Goal: Check status

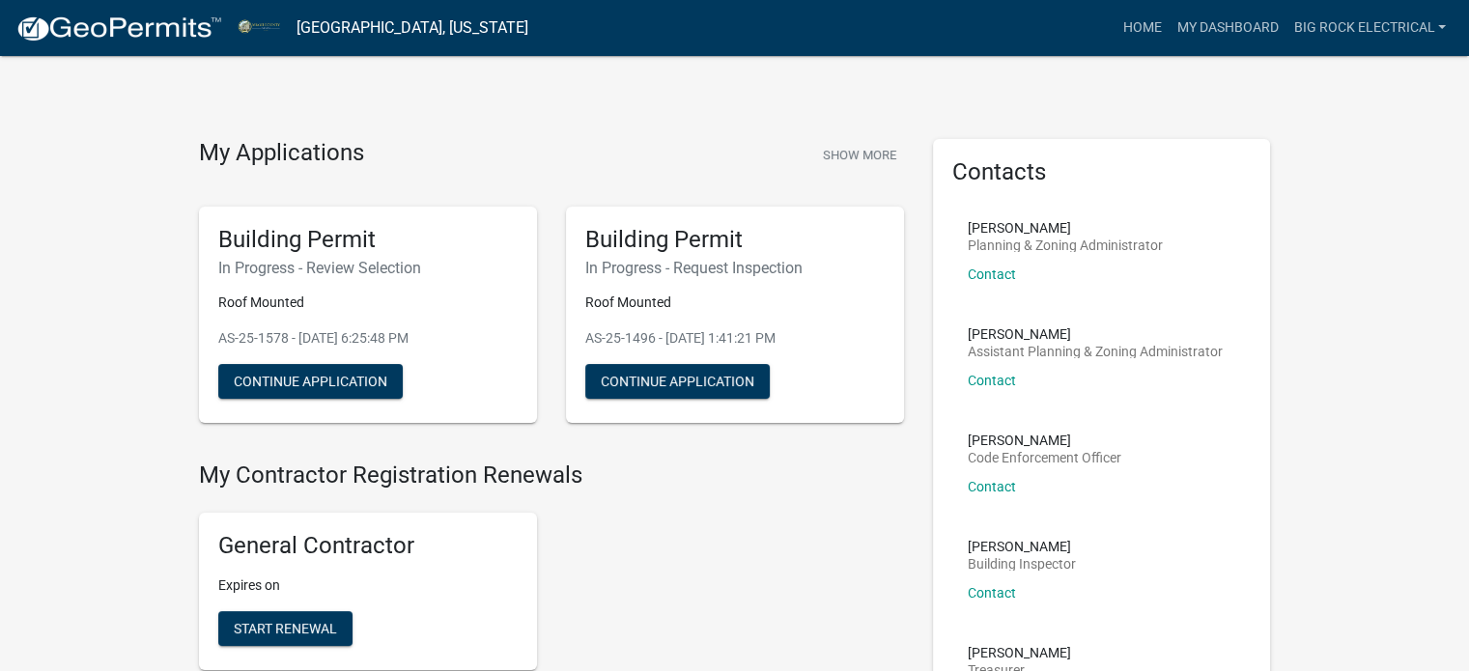
click at [136, 29] on img at bounding box center [118, 28] width 207 height 29
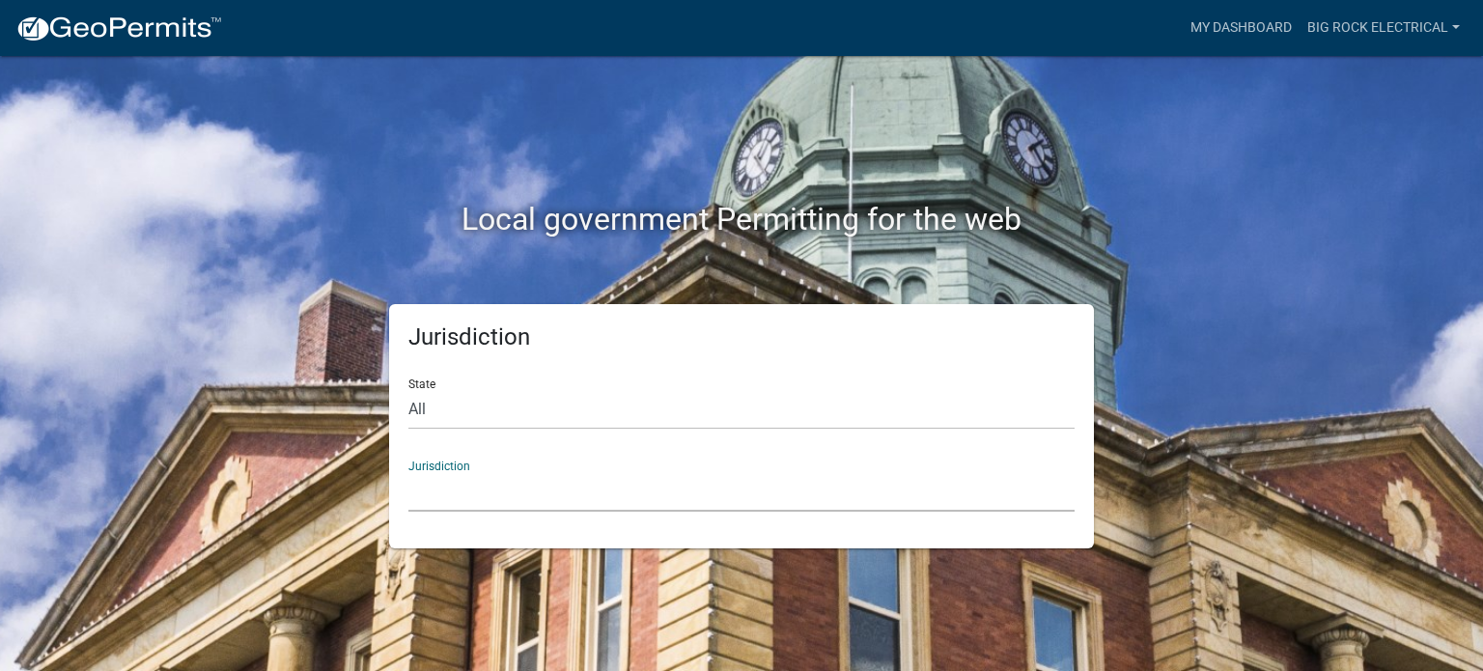
click at [526, 490] on select "[GEOGRAPHIC_DATA], [US_STATE] [GEOGRAPHIC_DATA], [US_STATE][PERSON_NAME][GEOGRA…" at bounding box center [742, 492] width 666 height 40
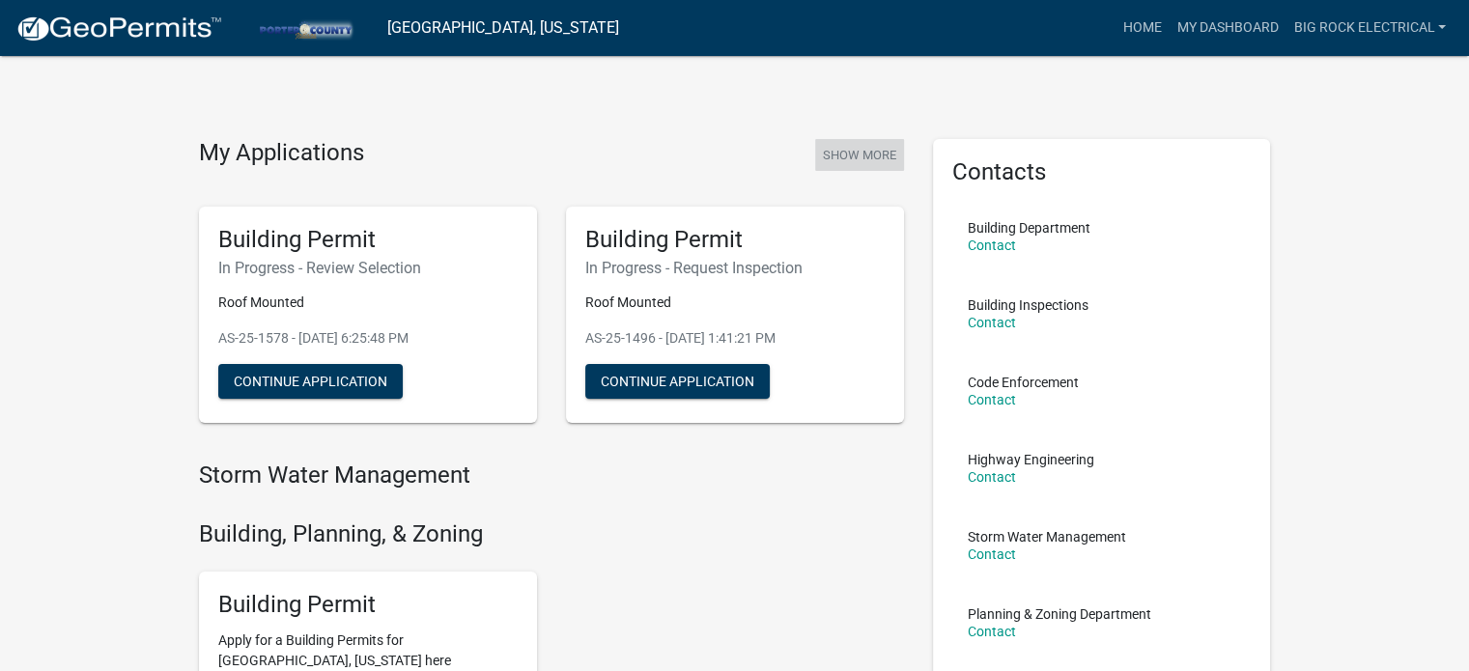
click at [827, 156] on button "Show More" at bounding box center [859, 155] width 89 height 32
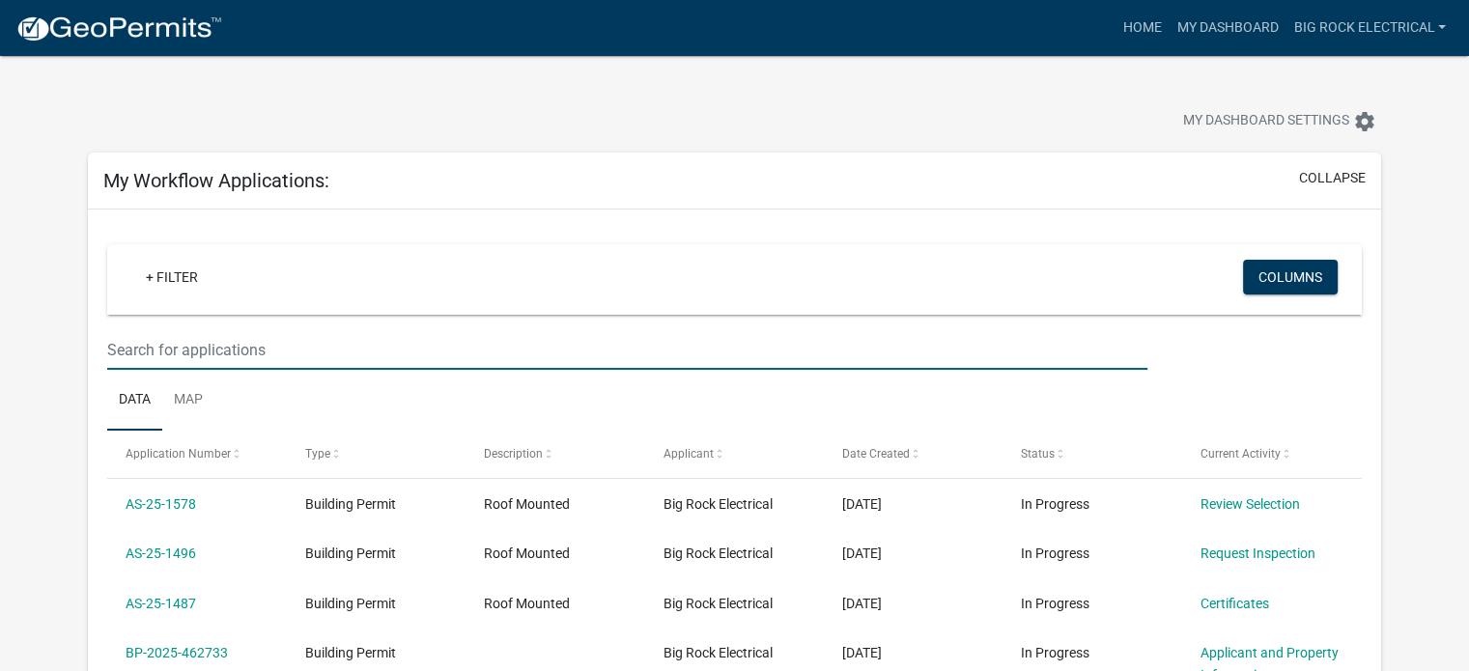
click at [320, 360] on input "text" at bounding box center [627, 350] width 1040 height 40
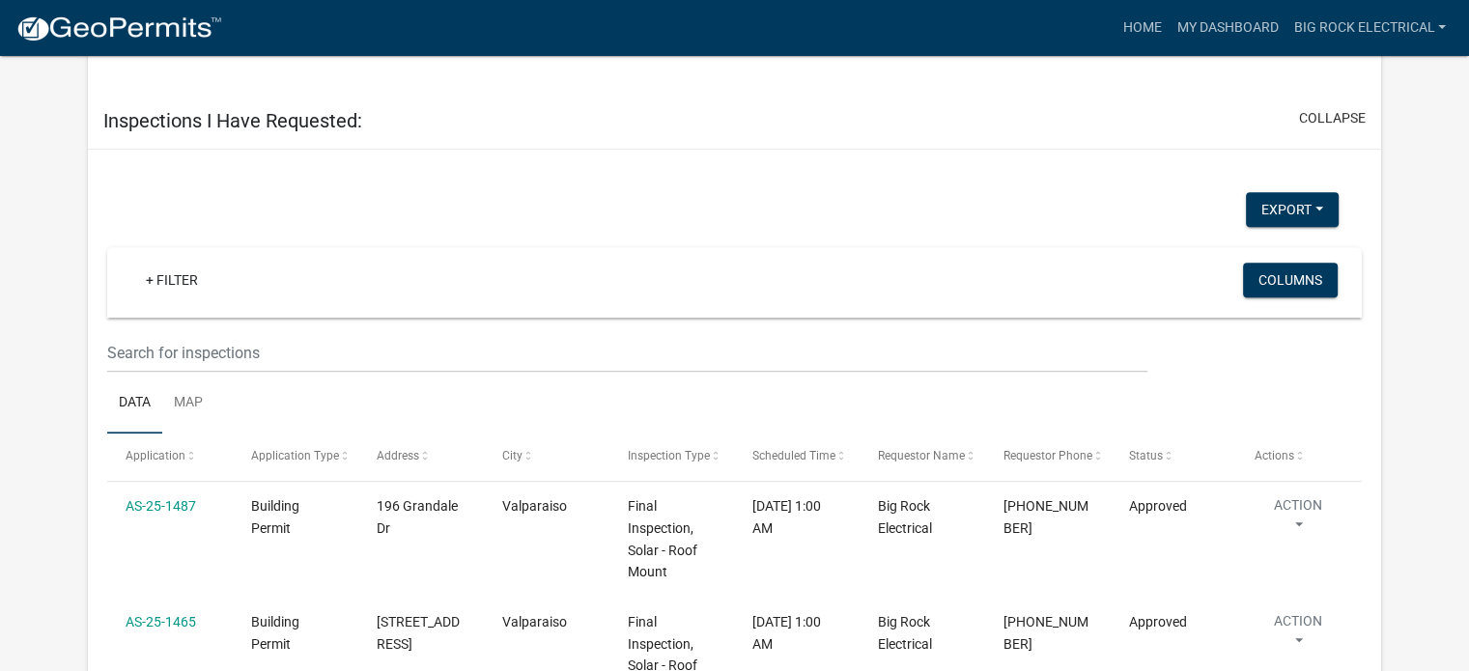
scroll to position [1374, 0]
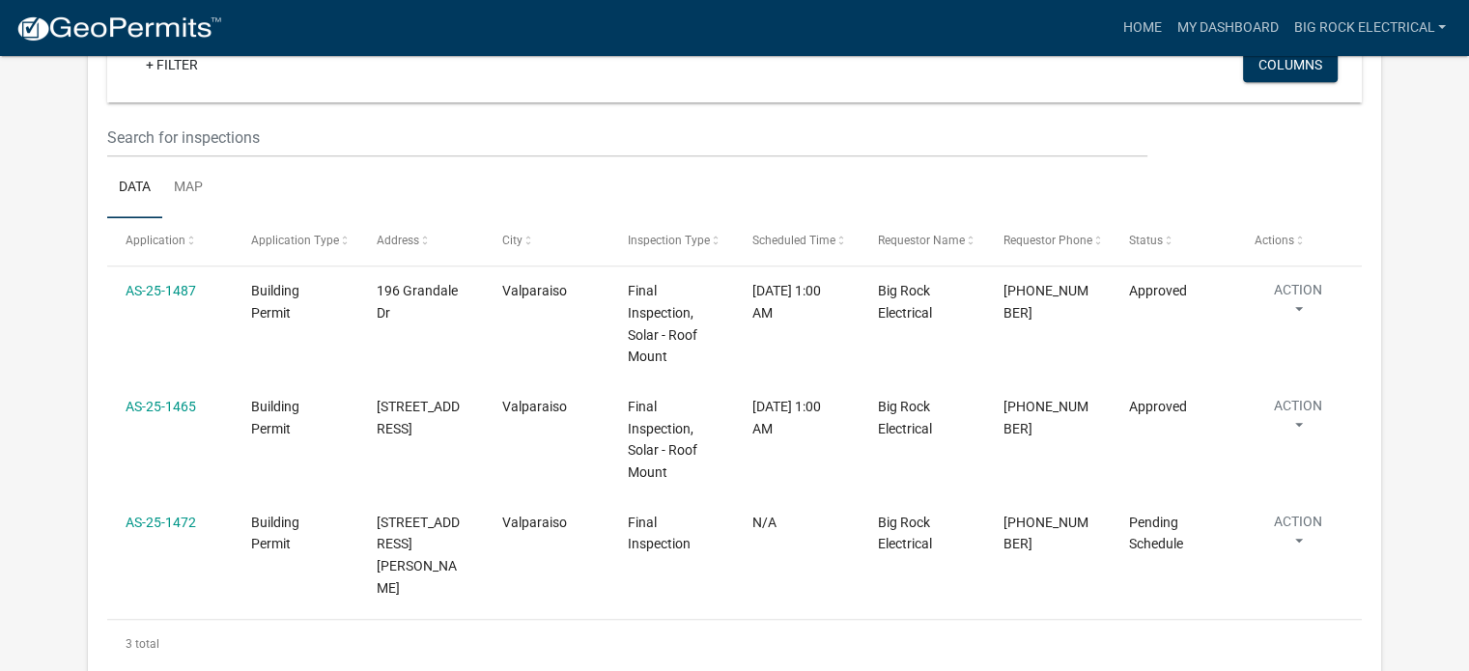
type input "354"
